Goal: Information Seeking & Learning: Find specific page/section

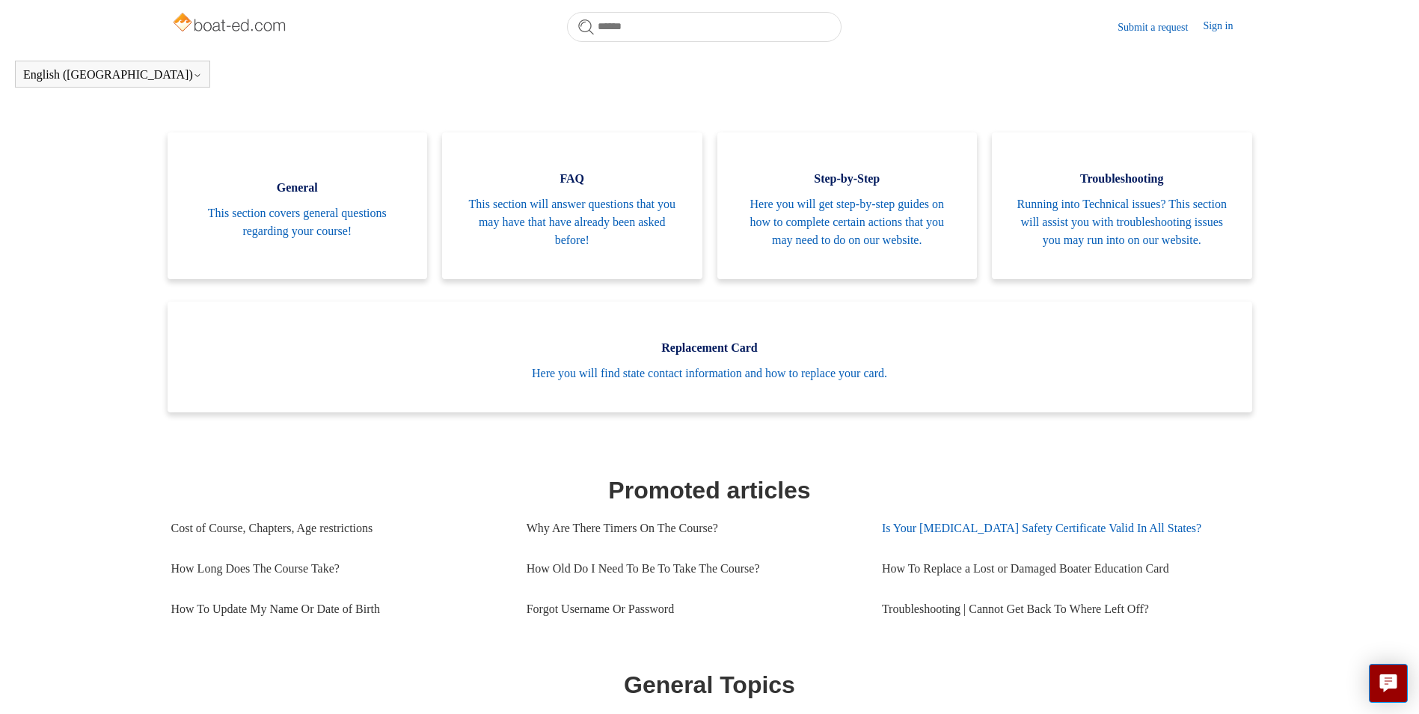
click at [1041, 547] on link "Is Your [MEDICAL_DATA] Safety Certificate Valid In All States?" at bounding box center [1059, 528] width 355 height 40
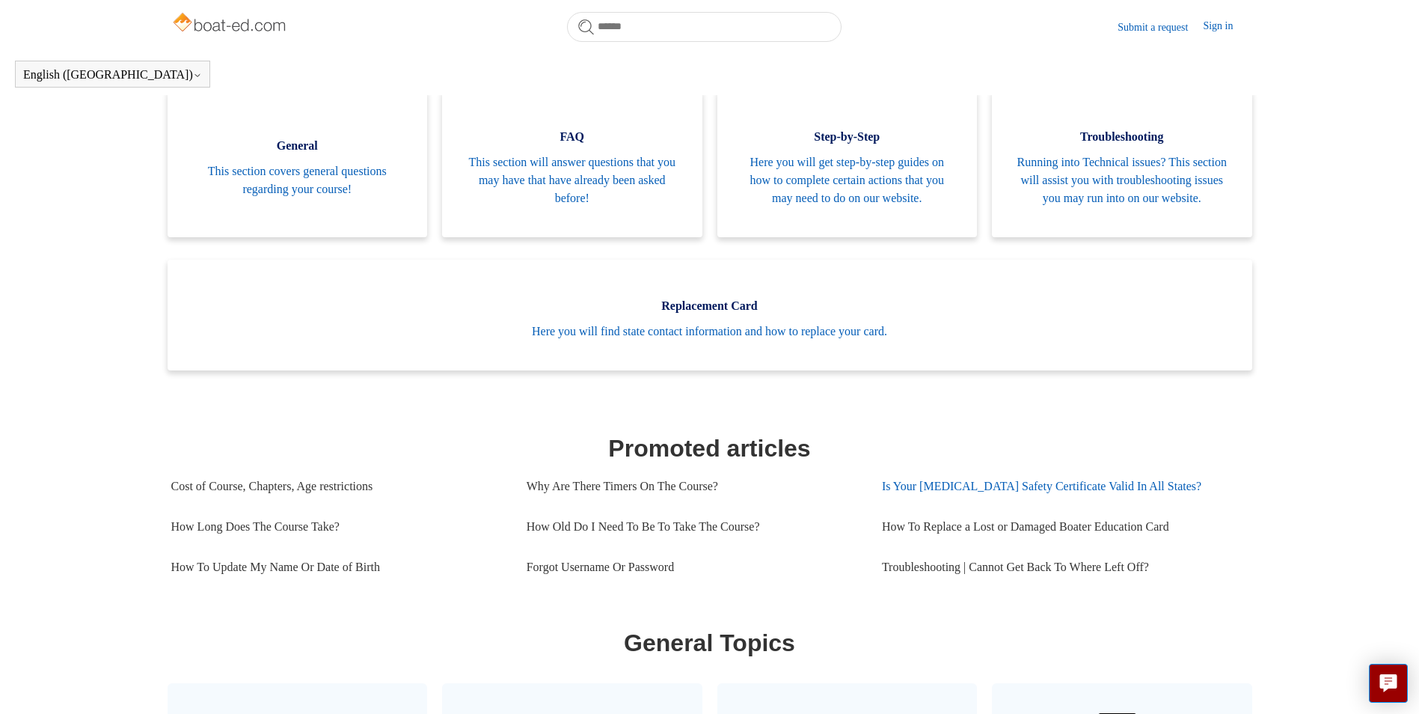
scroll to position [257, 0]
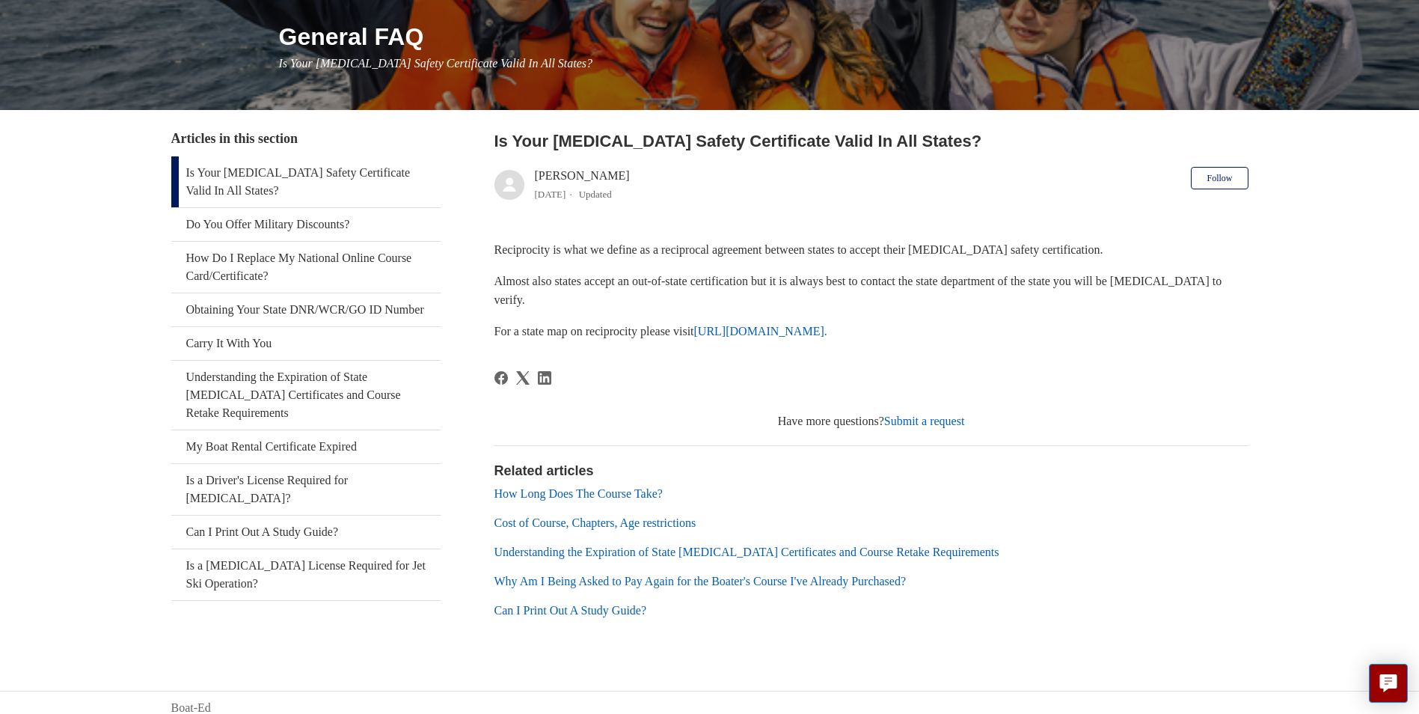
scroll to position [188, 0]
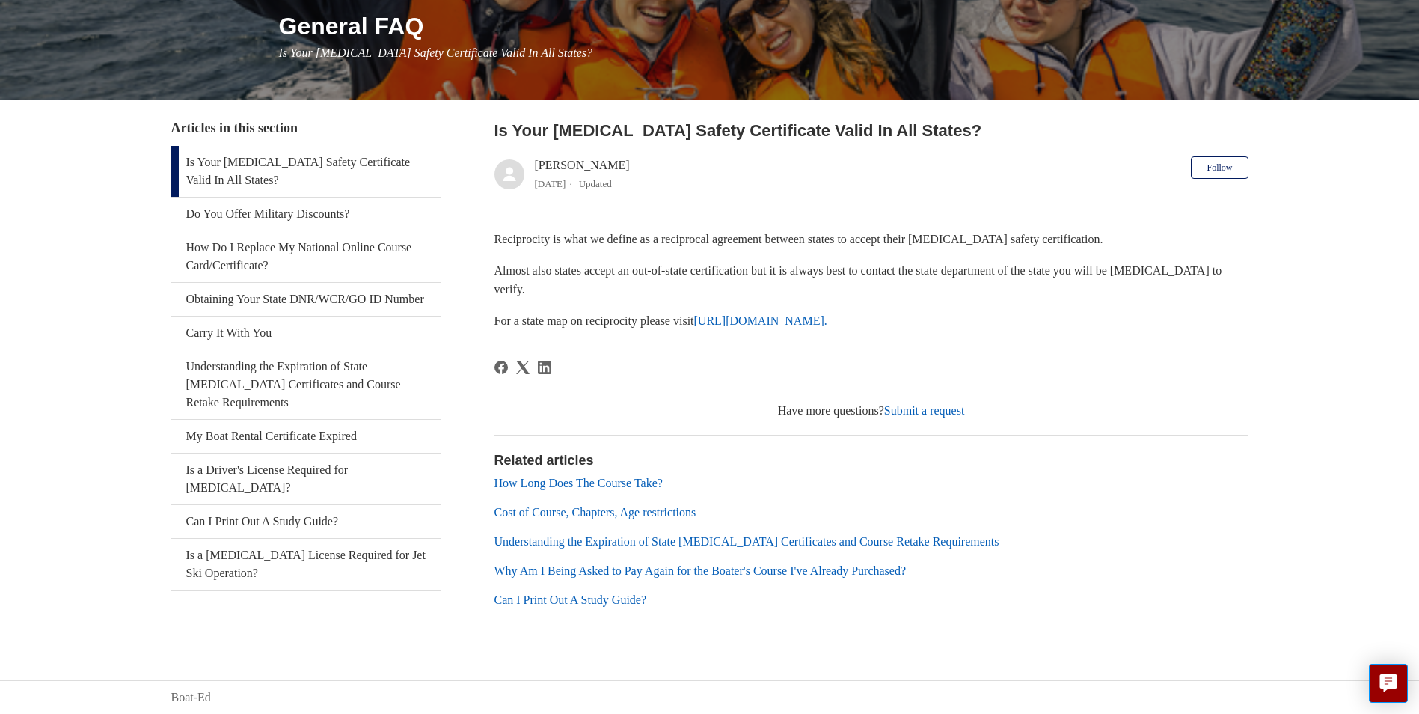
click at [918, 412] on link "Submit a request" at bounding box center [924, 410] width 81 height 13
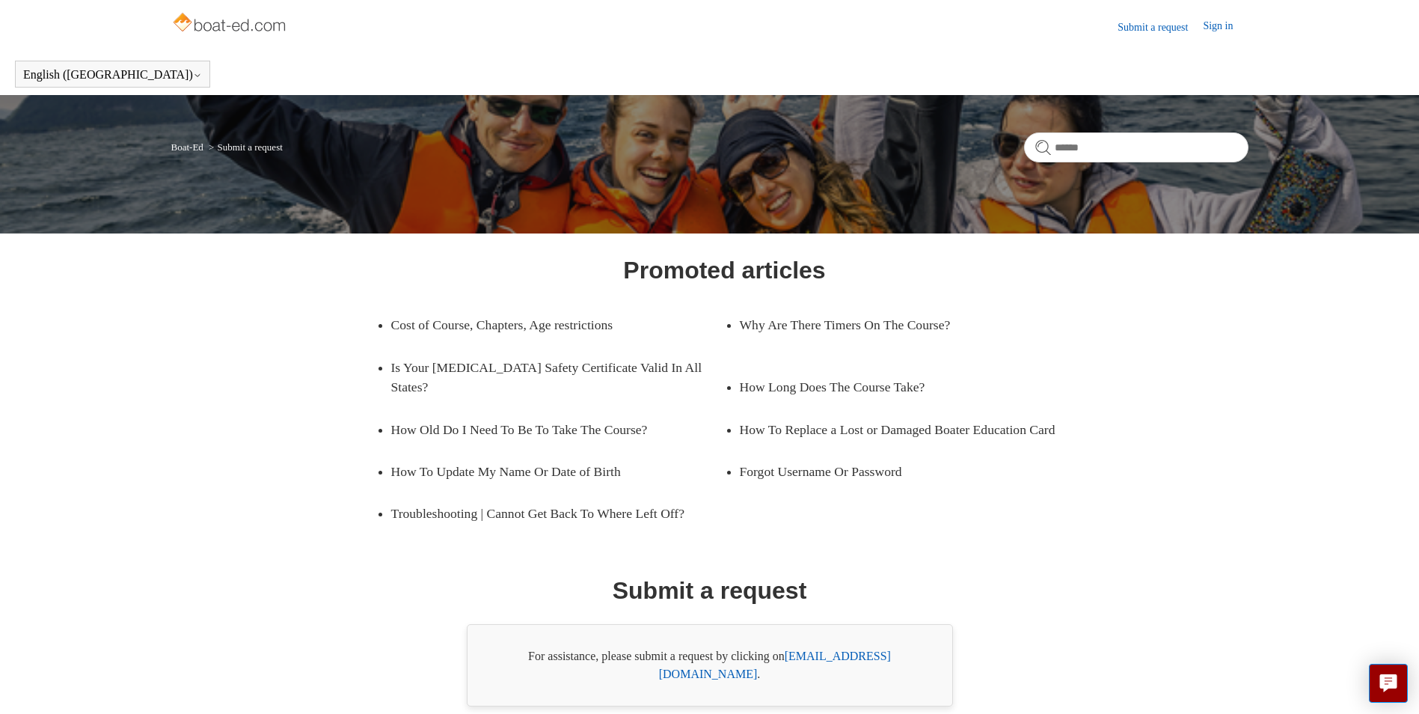
click at [885, 655] on link "support@boat-ed.com" at bounding box center [775, 665] width 232 height 31
click at [184, 28] on img at bounding box center [230, 24] width 119 height 30
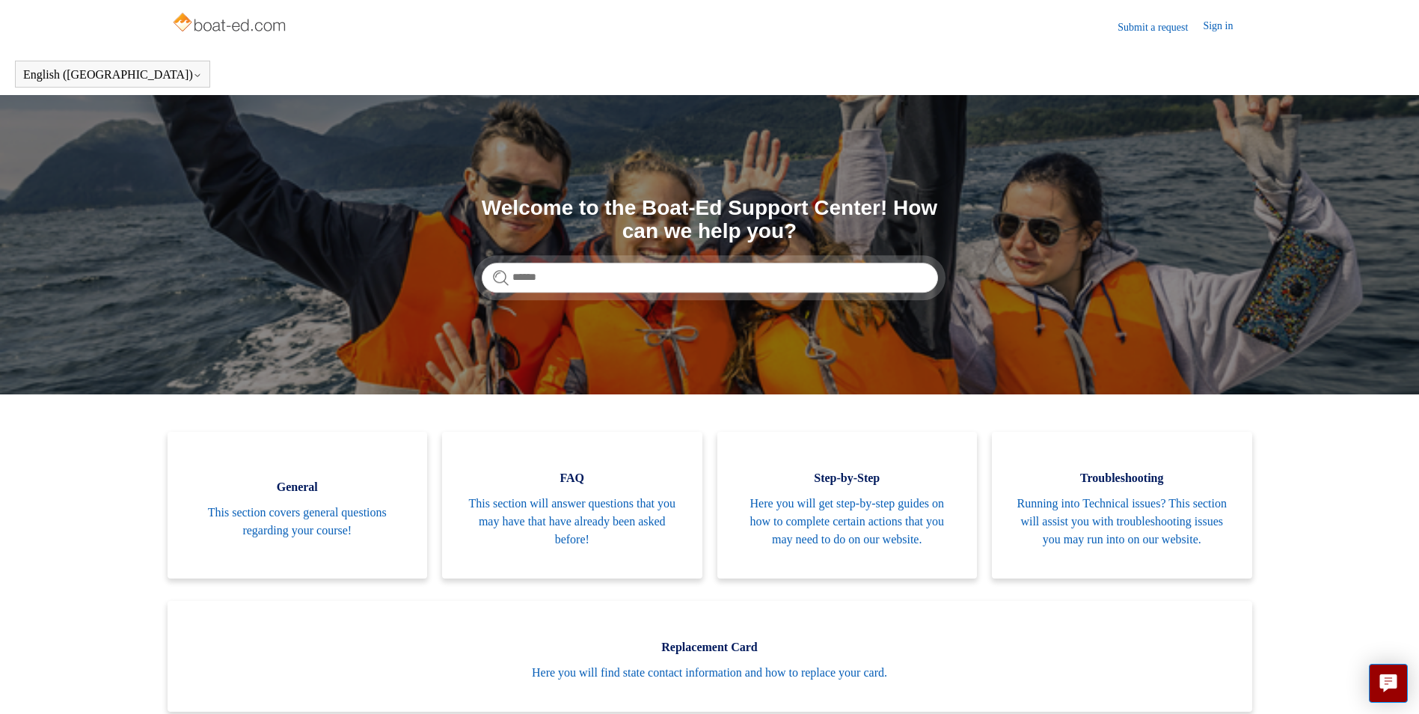
click at [1214, 22] on link "Sign in" at bounding box center [1225, 27] width 45 height 18
